Goal: Navigation & Orientation: Understand site structure

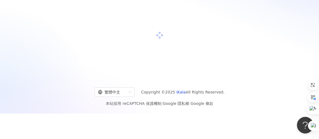
scroll to position [50, 0]
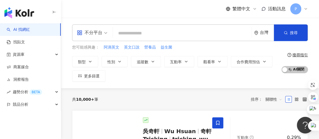
click at [306, 9] on icon at bounding box center [305, 9] width 4 height 4
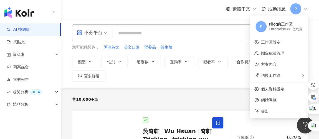
click at [307, 9] on icon at bounding box center [305, 9] width 4 height 4
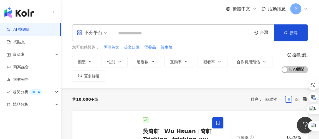
click at [305, 10] on icon at bounding box center [305, 9] width 4 height 4
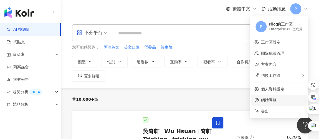
click at [272, 98] on span "網站導覽" at bounding box center [282, 100] width 42 height 6
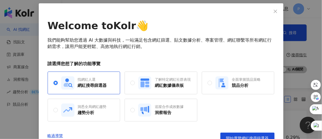
scroll to position [16, 0]
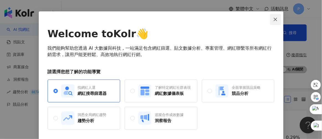
click at [274, 21] on icon "close" at bounding box center [276, 19] width 4 height 4
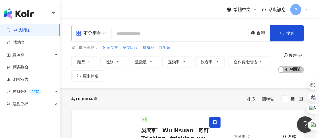
scroll to position [14, 0]
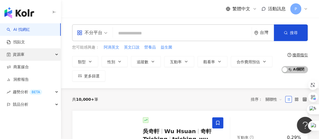
click at [33, 53] on div "資源庫" at bounding box center [30, 54] width 61 height 12
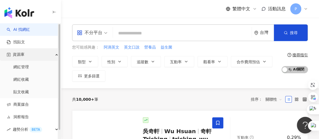
click at [49, 53] on div "資源庫" at bounding box center [30, 54] width 61 height 12
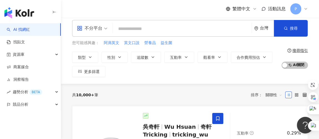
scroll to position [0, 0]
